Goal: Task Accomplishment & Management: Use online tool/utility

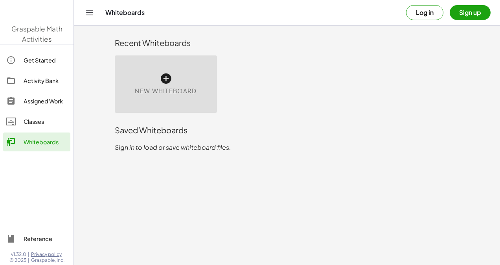
click at [171, 84] on icon at bounding box center [166, 78] width 13 height 13
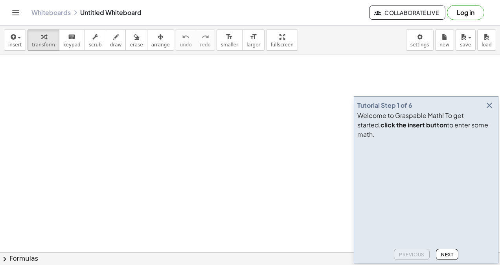
click at [487, 108] on div "Tutorial Step 1 of 6 Welcome to Graspable Math! To get started, click the inser…" at bounding box center [426, 179] width 145 height 167
click at [494, 111] on button "button" at bounding box center [489, 105] width 11 height 11
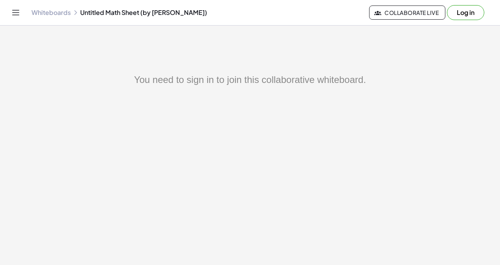
click at [385, 75] on div "You need to sign in to join this collaborative whiteboard." at bounding box center [250, 80] width 406 height 14
drag, startPoint x: 385, startPoint y: 75, endPoint x: 336, endPoint y: 57, distance: 52.6
click at [336, 57] on main "You need to sign in to join this collaborative whiteboard." at bounding box center [250, 132] width 500 height 265
click at [271, 84] on div "You need to sign in to join this collaborative whiteboard." at bounding box center [250, 80] width 406 height 14
click at [470, 14] on button "Log in" at bounding box center [465, 12] width 37 height 15
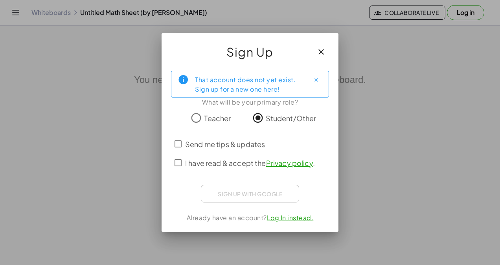
click at [178, 162] on div "Send me tips & updates I have read & accept the Privacy policy ." at bounding box center [250, 153] width 158 height 38
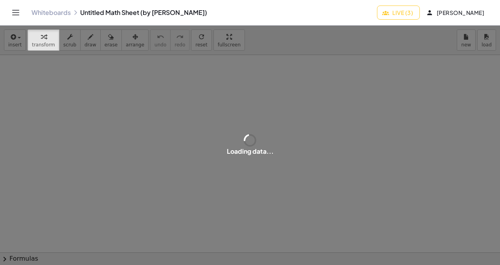
click at [220, 106] on div "Loading data..." at bounding box center [250, 145] width 500 height 239
click at [413, 13] on span "Live (3)" at bounding box center [398, 12] width 29 height 7
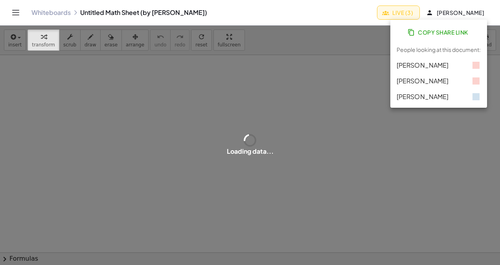
click at [404, 7] on button "Live (3)" at bounding box center [398, 13] width 43 height 14
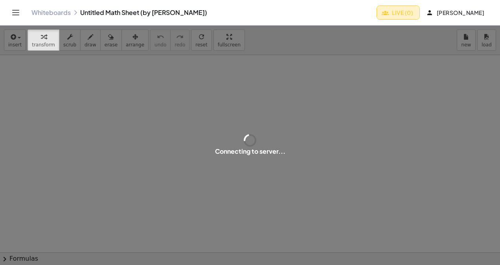
click at [413, 9] on span "Live (0)" at bounding box center [398, 12] width 30 height 7
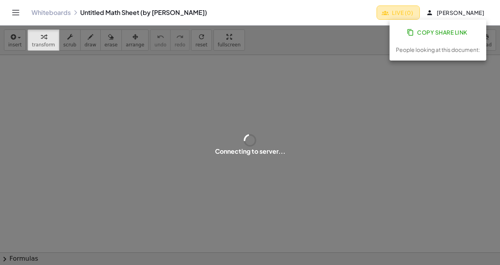
click at [389, 15] on icon "button" at bounding box center [385, 12] width 7 height 7
